Goal: Entertainment & Leisure: Browse casually

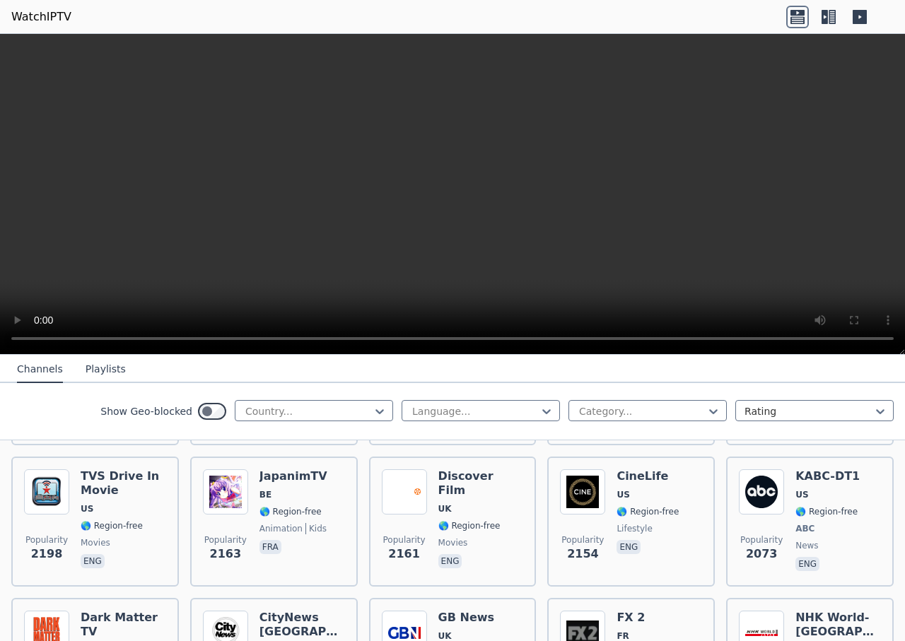
scroll to position [848, 0]
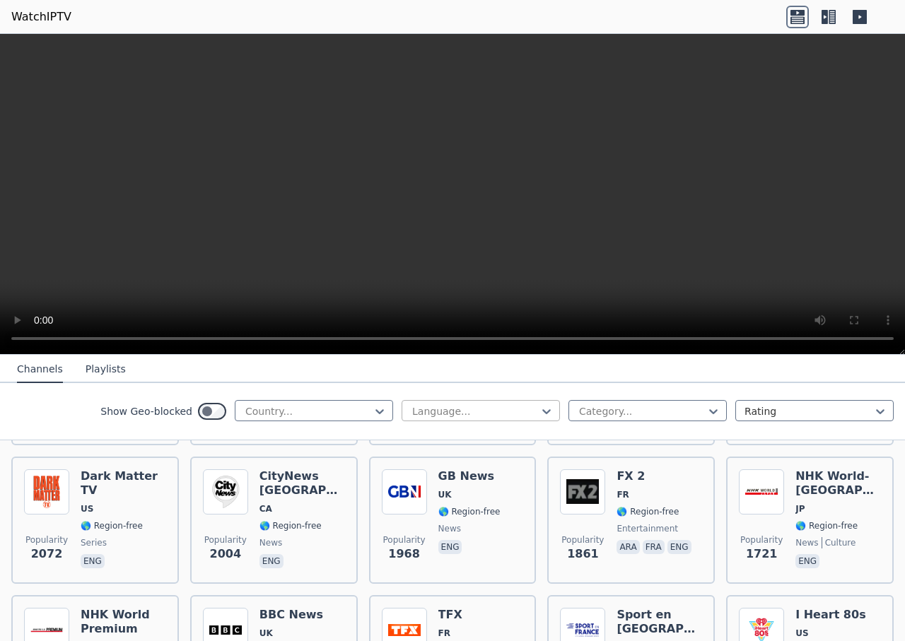
click at [502, 410] on div at bounding box center [475, 411] width 129 height 14
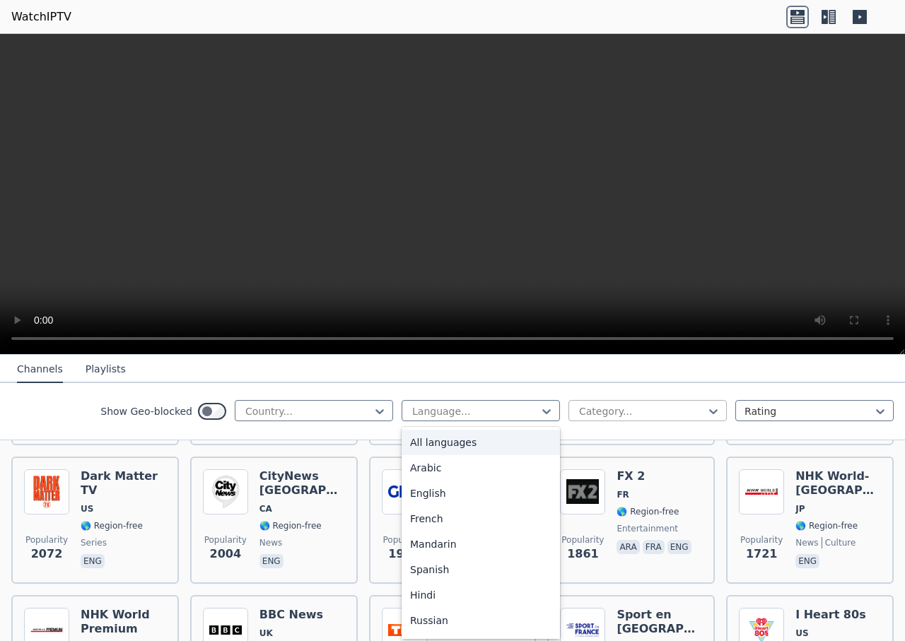
click at [635, 404] on div at bounding box center [642, 411] width 129 height 14
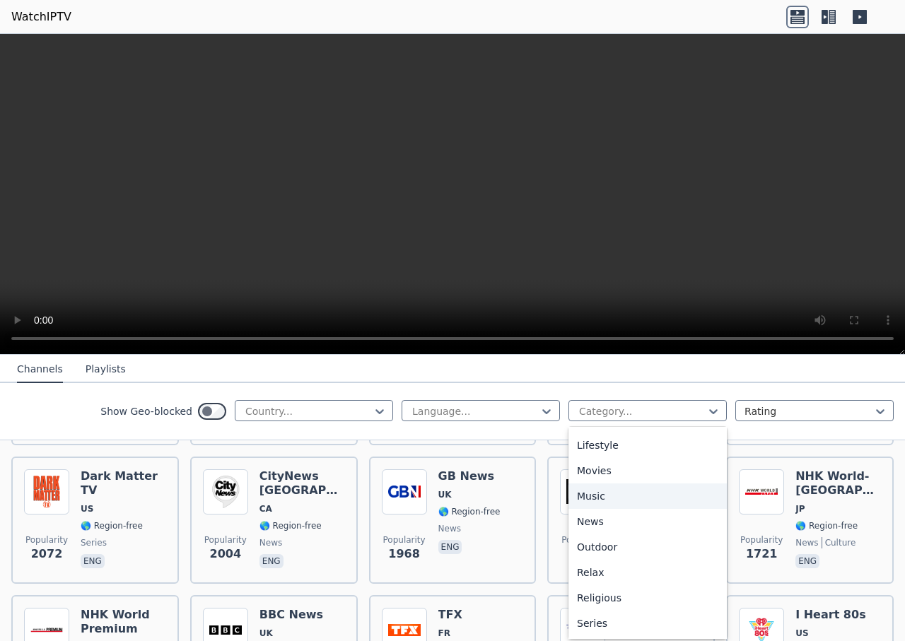
scroll to position [481, 0]
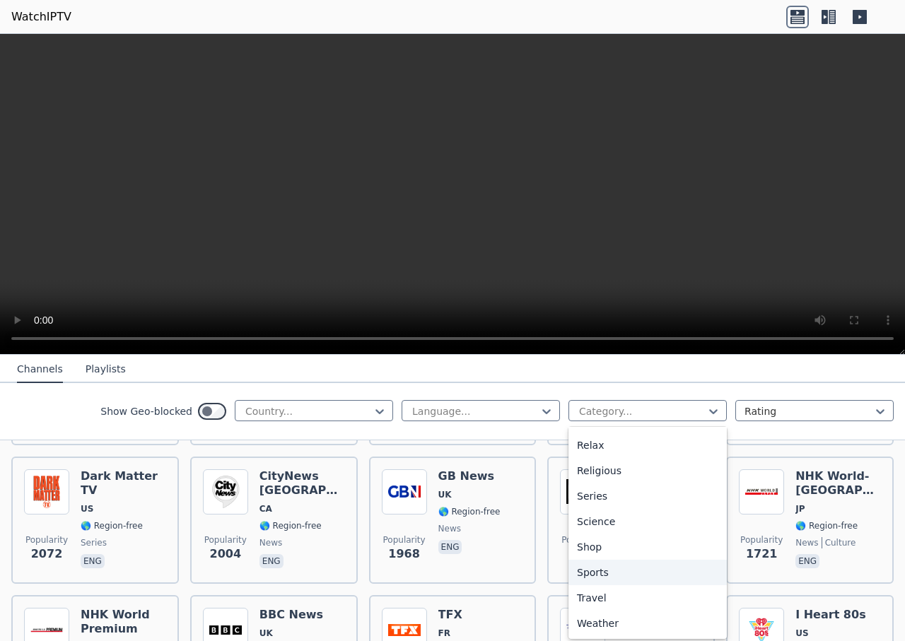
click at [586, 572] on div "Sports" at bounding box center [647, 572] width 158 height 25
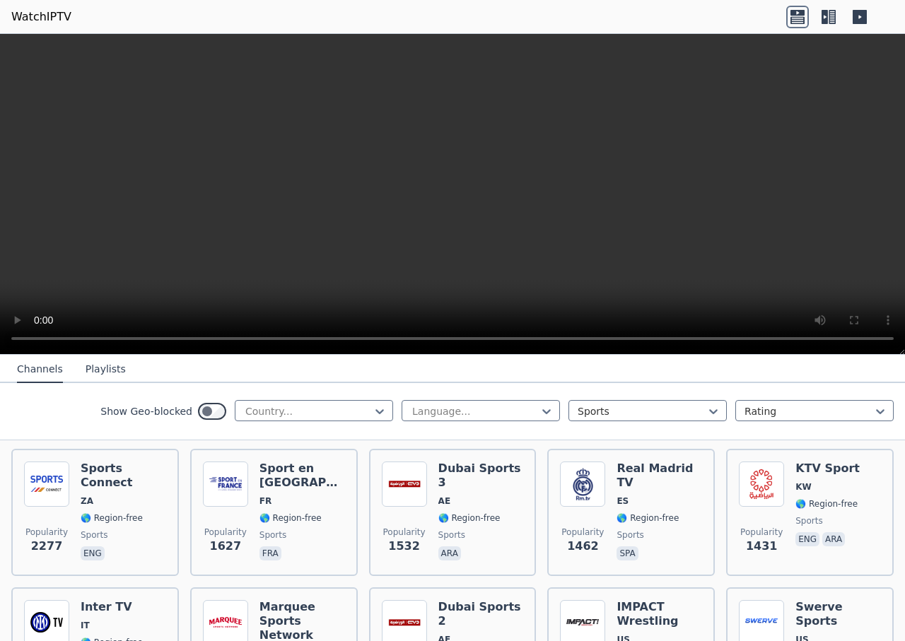
scroll to position [84, 0]
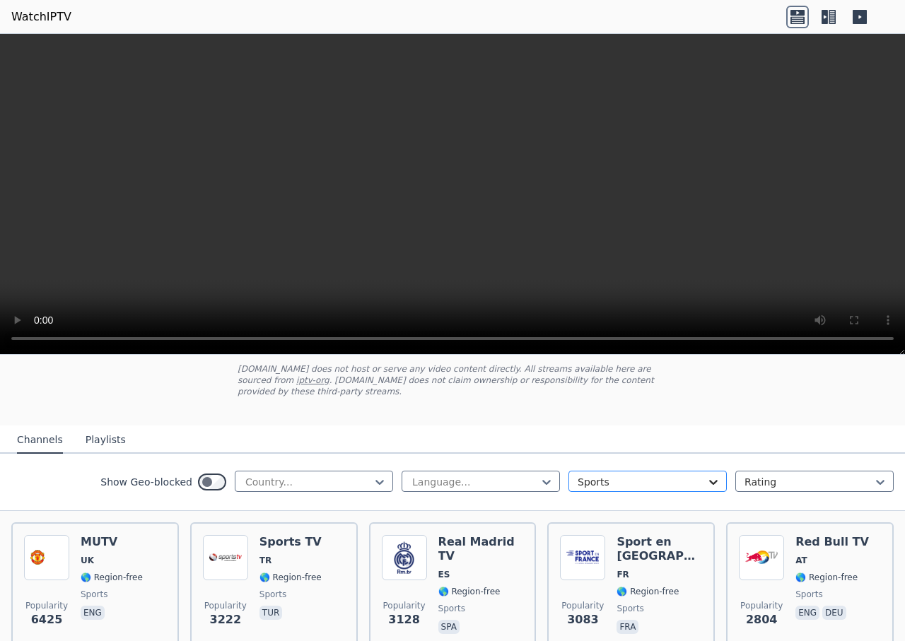
click at [706, 475] on icon at bounding box center [713, 482] width 14 height 14
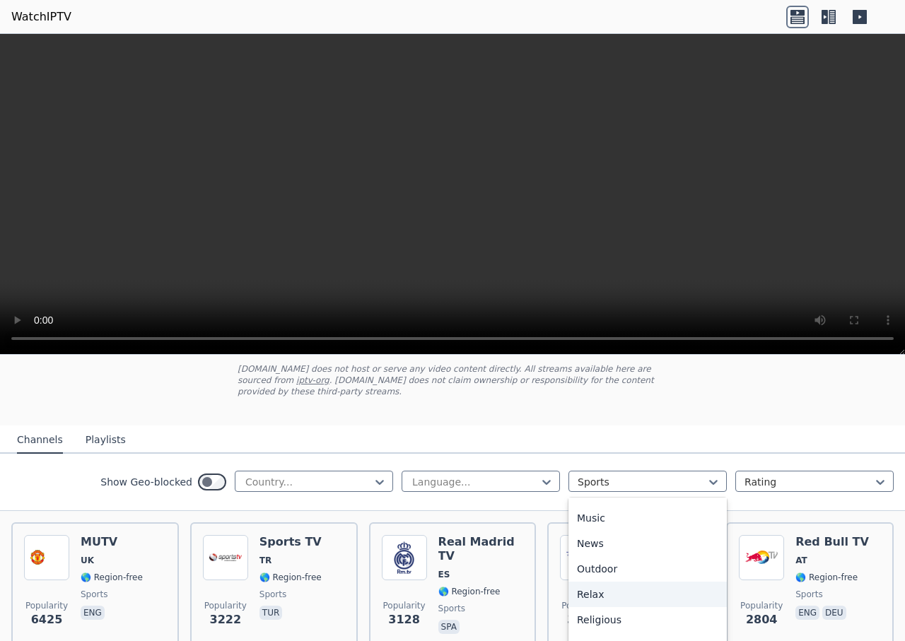
scroll to position [261, 0]
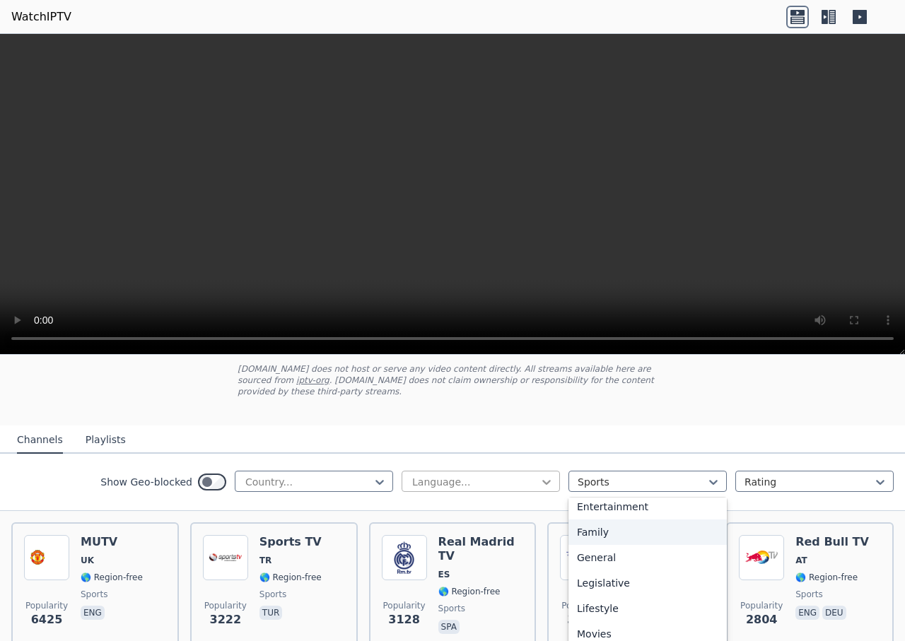
click at [539, 475] on icon at bounding box center [546, 482] width 14 height 14
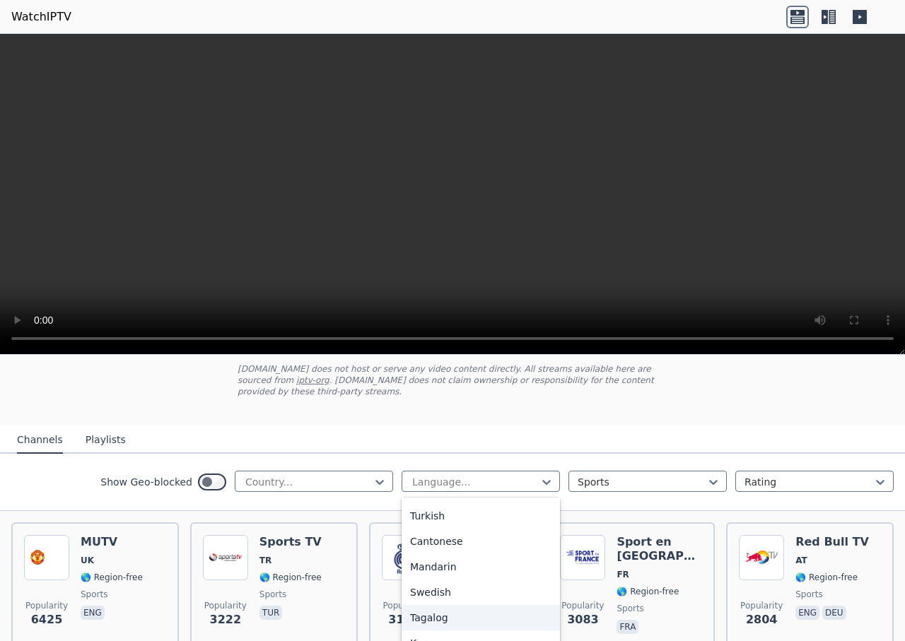
scroll to position [416, 0]
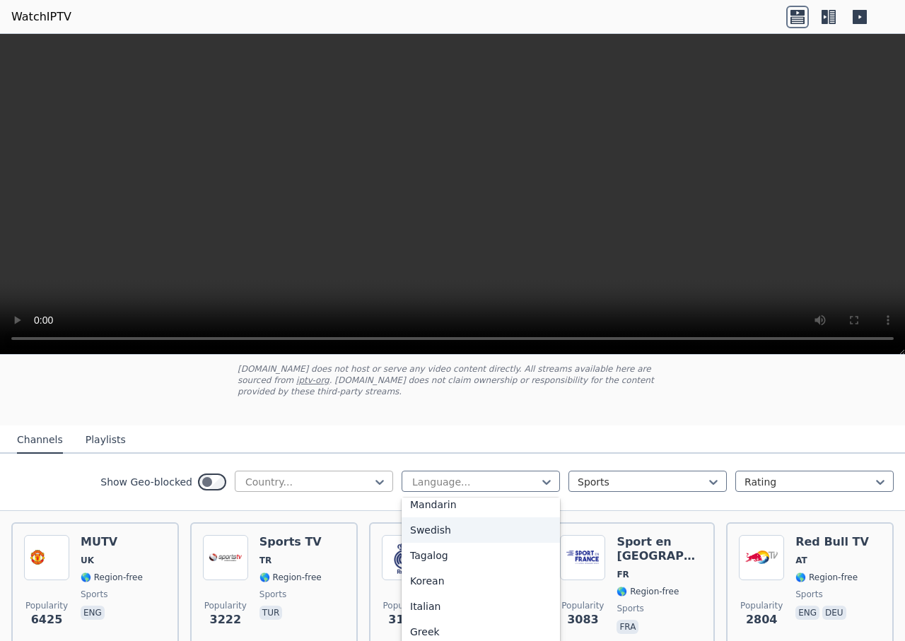
click at [335, 475] on div at bounding box center [308, 482] width 129 height 14
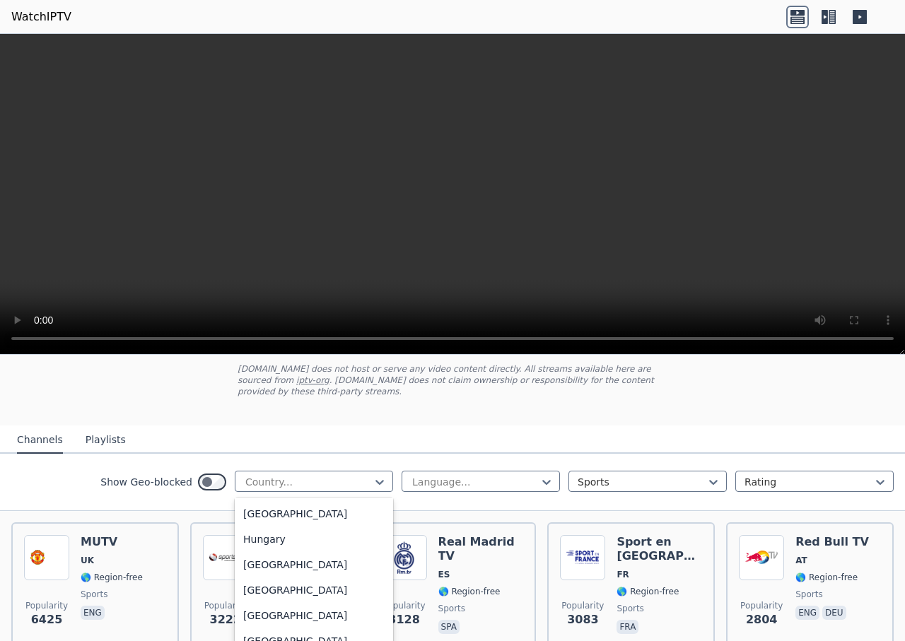
scroll to position [2191, 0]
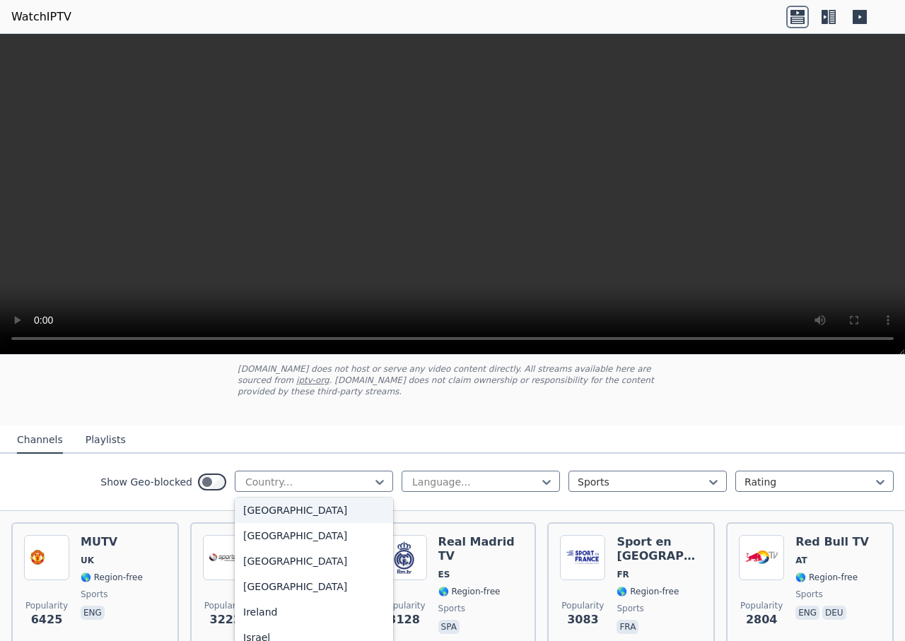
click at [239, 514] on div "[GEOGRAPHIC_DATA]" at bounding box center [314, 510] width 158 height 25
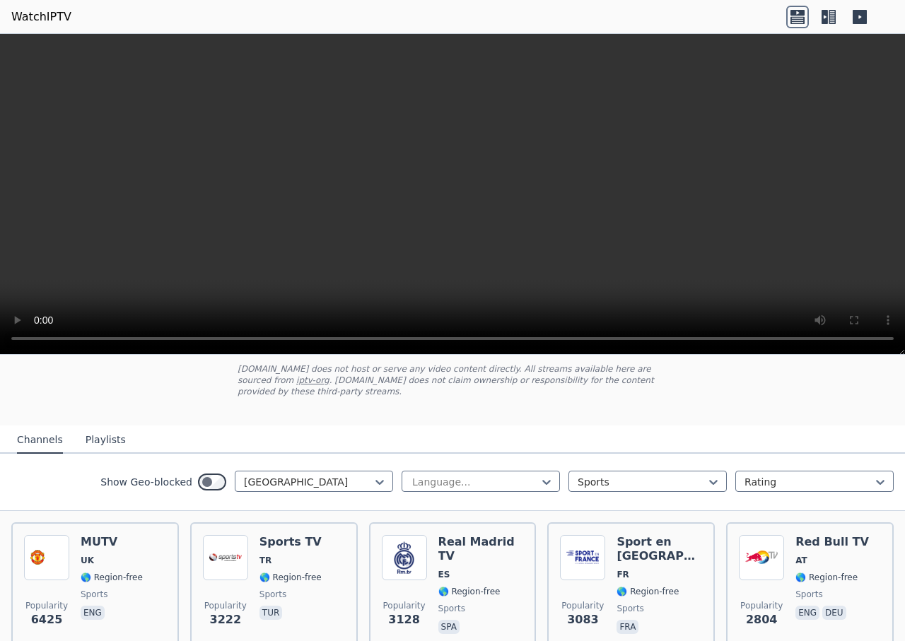
scroll to position [13, 0]
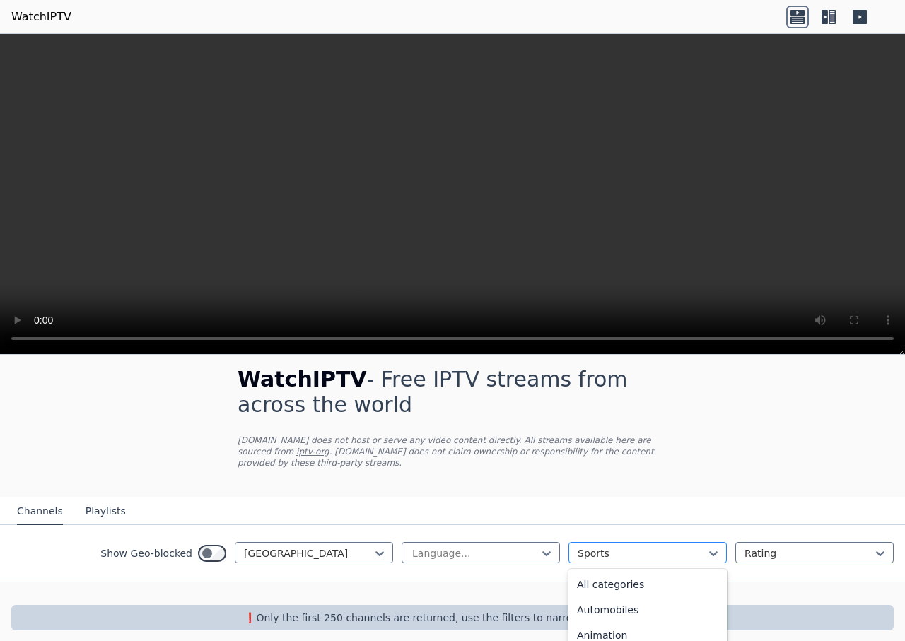
click at [662, 546] on div at bounding box center [642, 553] width 129 height 14
click at [592, 572] on div "All categories" at bounding box center [647, 584] width 158 height 25
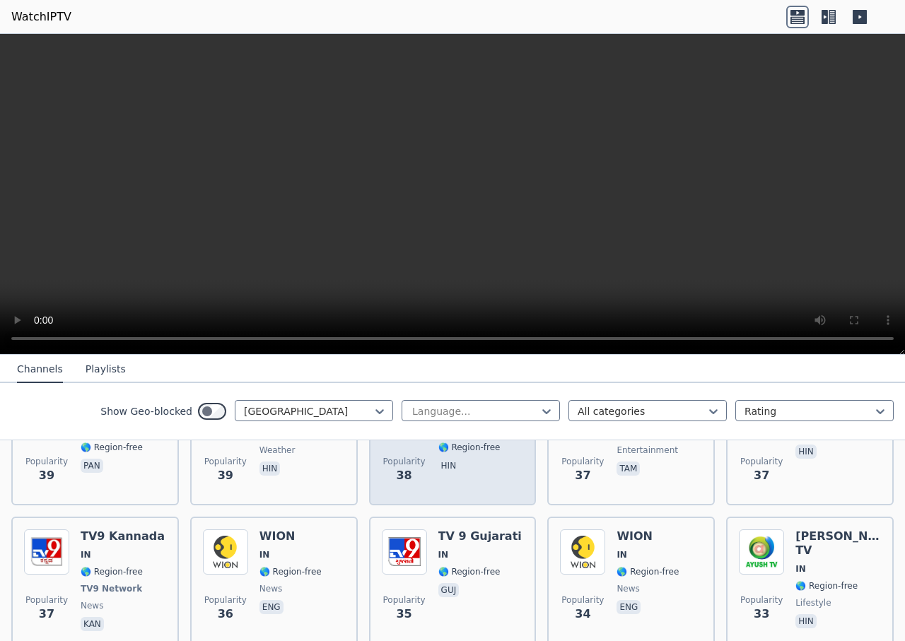
scroll to position [2255, 0]
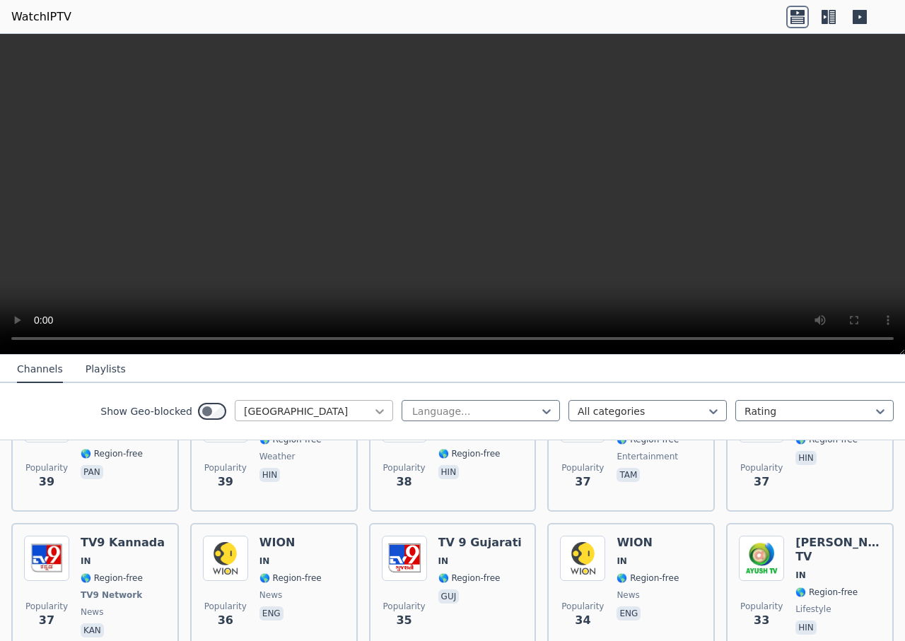
click at [373, 414] on icon at bounding box center [380, 411] width 14 height 14
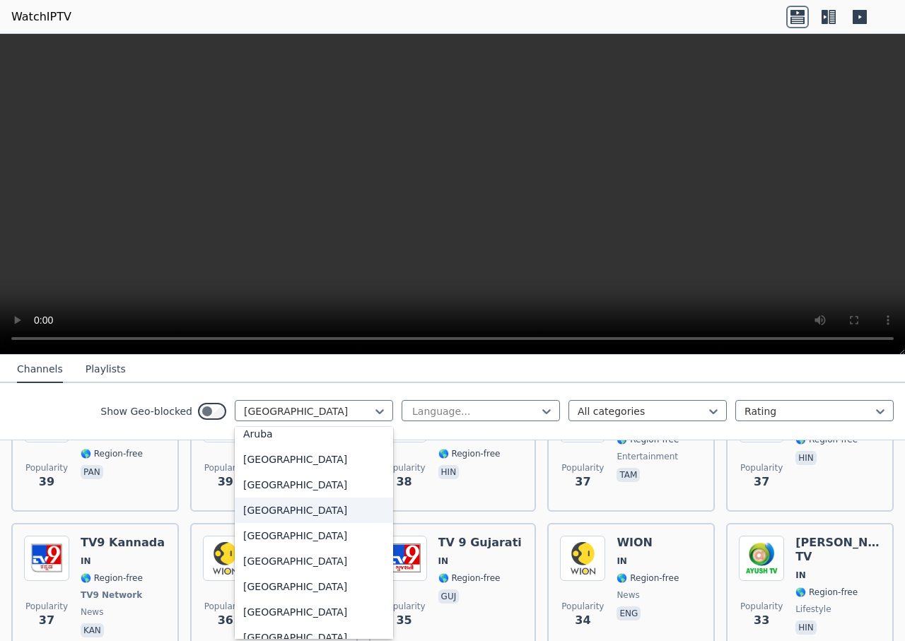
scroll to position [283, 0]
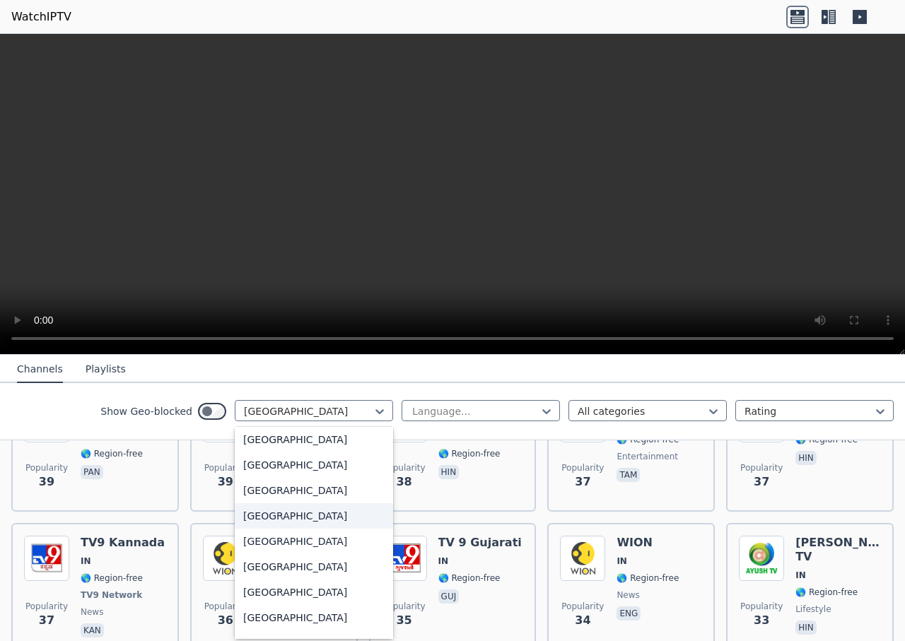
click at [278, 517] on div "[GEOGRAPHIC_DATA]" at bounding box center [314, 515] width 158 height 25
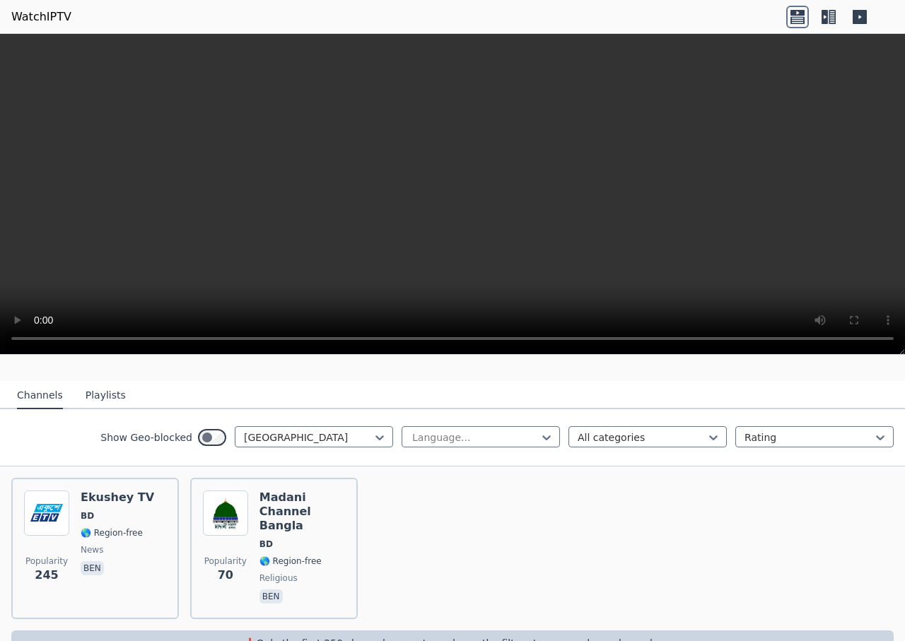
scroll to position [140, 0]
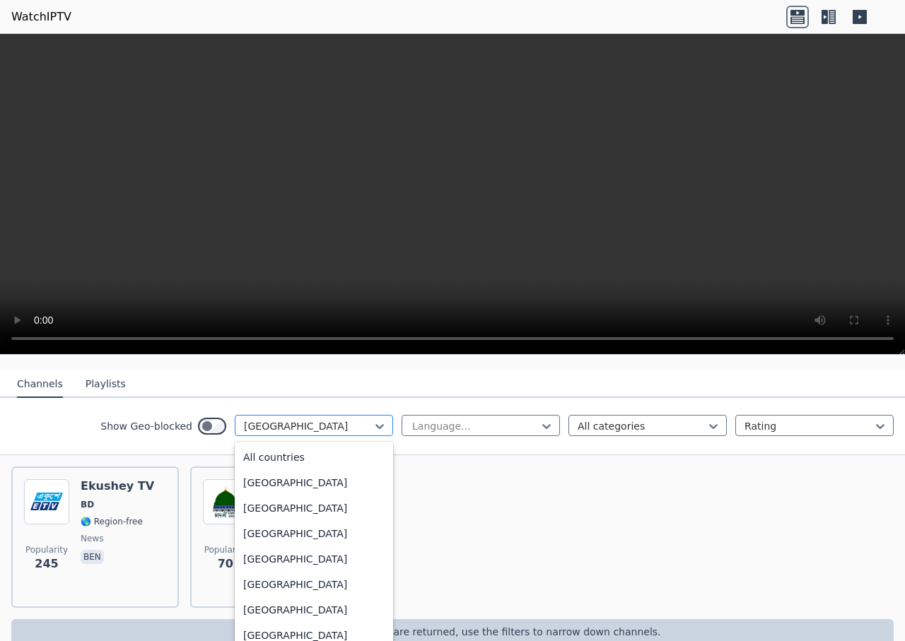
click at [339, 419] on div at bounding box center [308, 426] width 129 height 14
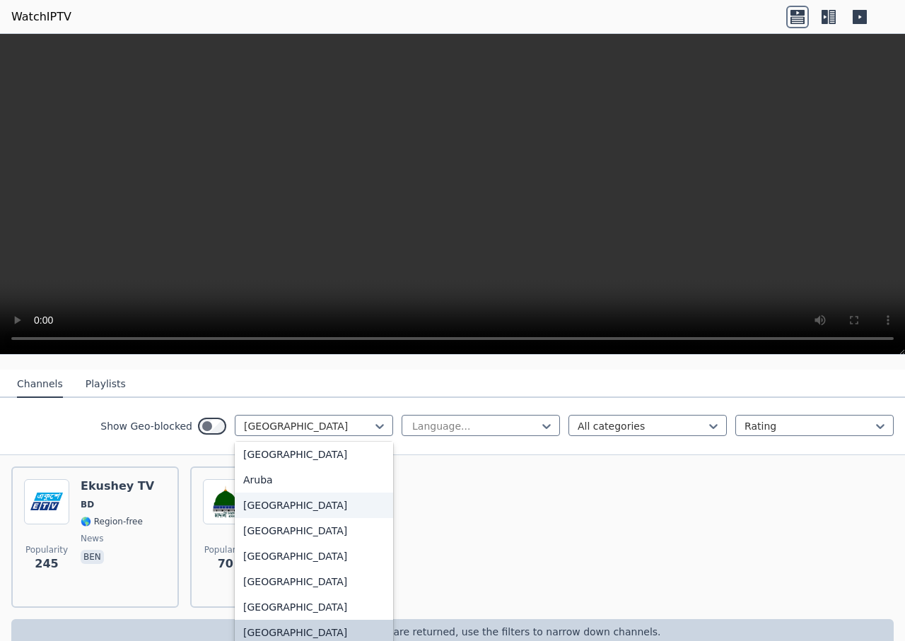
click at [268, 500] on div "[GEOGRAPHIC_DATA]" at bounding box center [314, 505] width 158 height 25
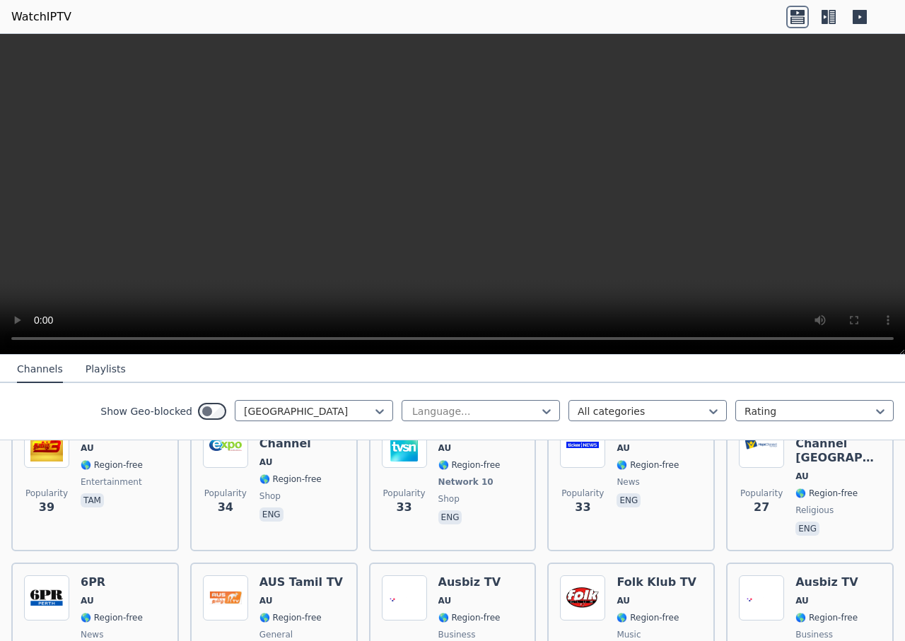
scroll to position [918, 0]
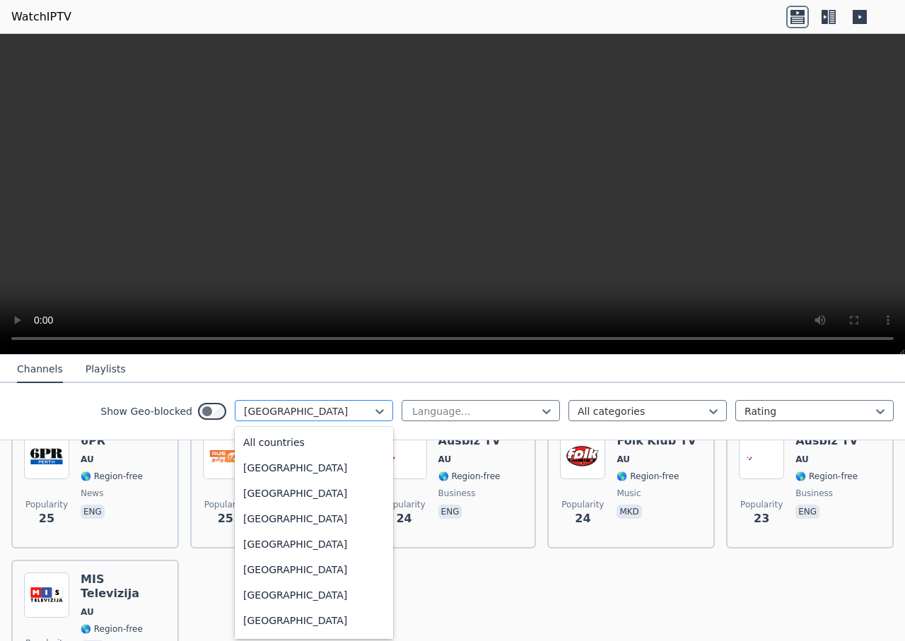
click at [283, 411] on div at bounding box center [308, 411] width 129 height 14
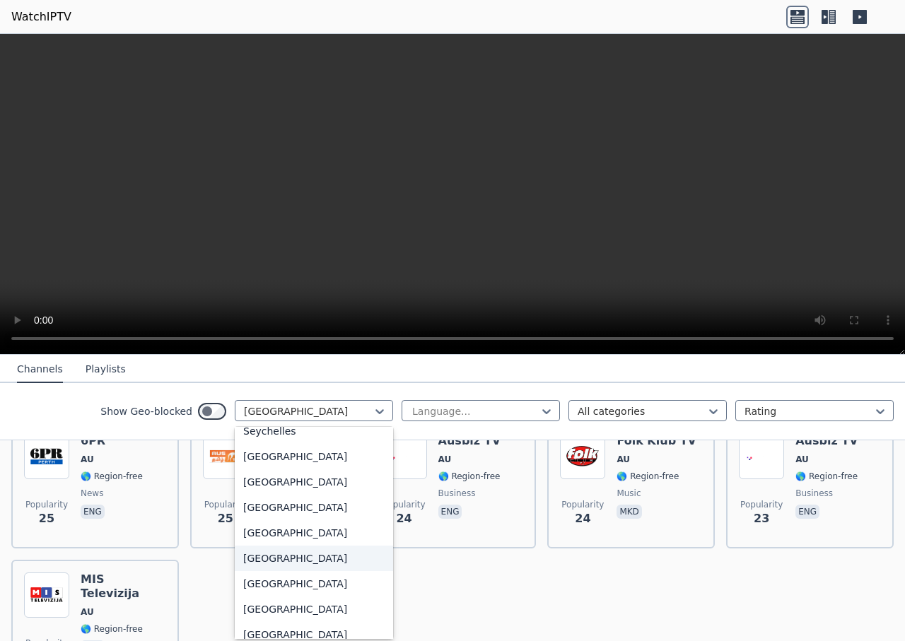
scroll to position [4295, 0]
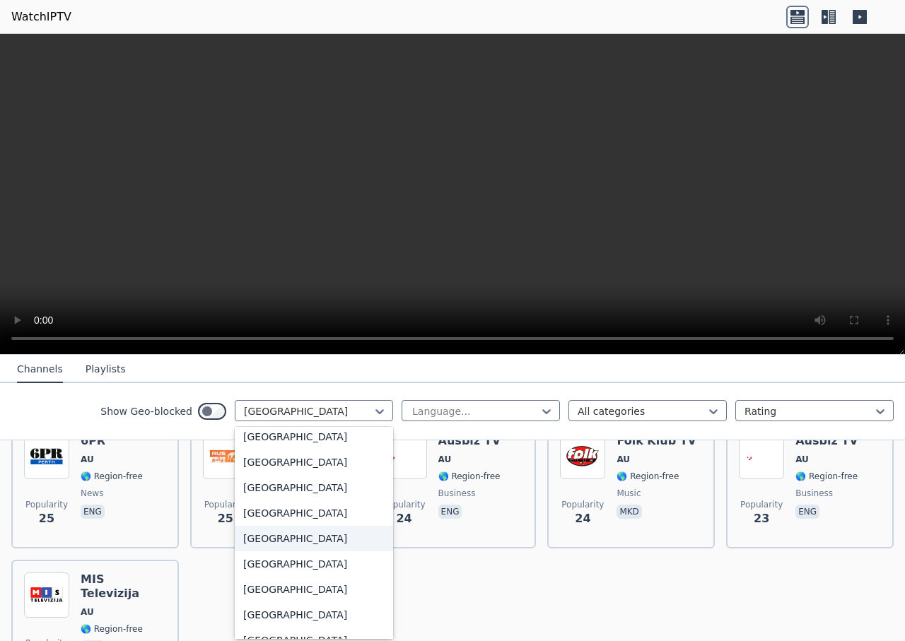
click at [276, 538] on div "[GEOGRAPHIC_DATA]" at bounding box center [314, 538] width 158 height 25
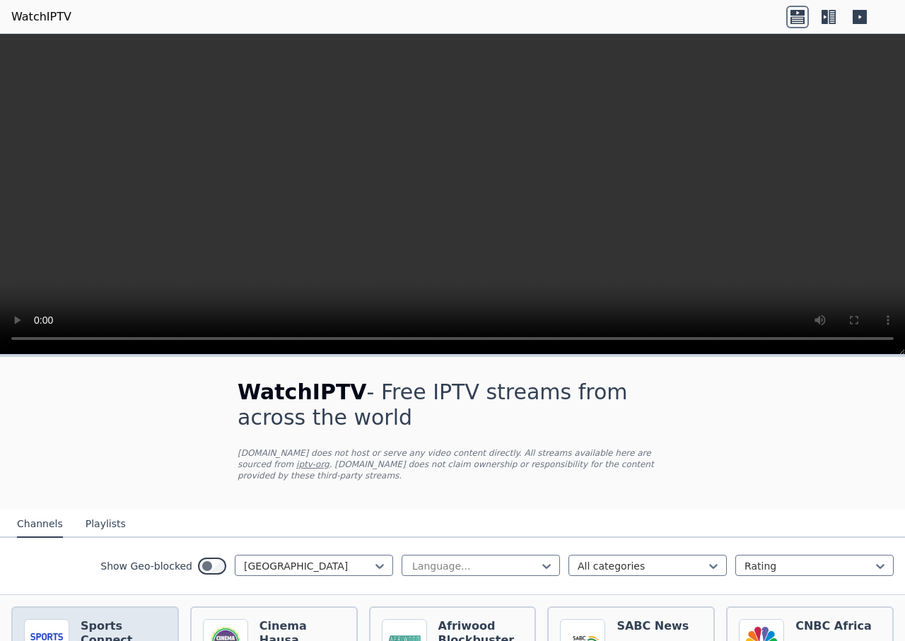
click at [127, 619] on h6 "Sports Connect" at bounding box center [124, 633] width 86 height 28
